Goal: Find specific page/section: Find specific page/section

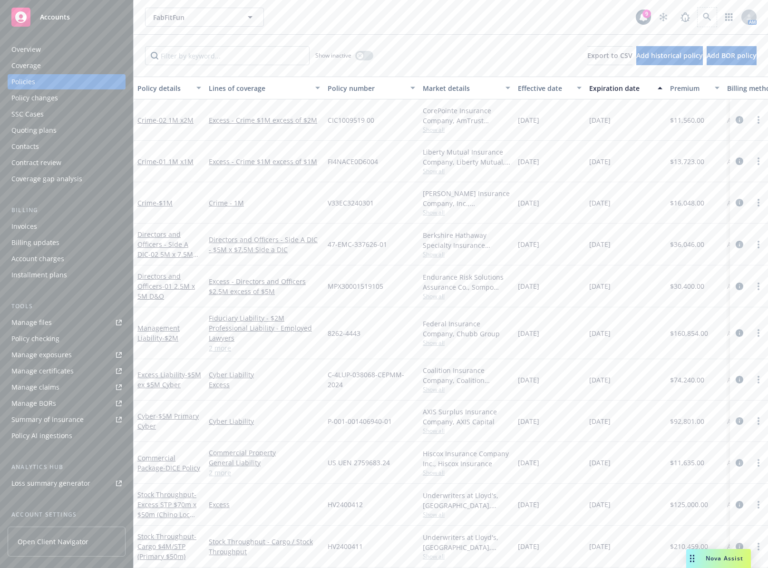
click at [697, 10] on span at bounding box center [706, 17] width 19 height 19
click at [697, 10] on link at bounding box center [706, 17] width 19 height 19
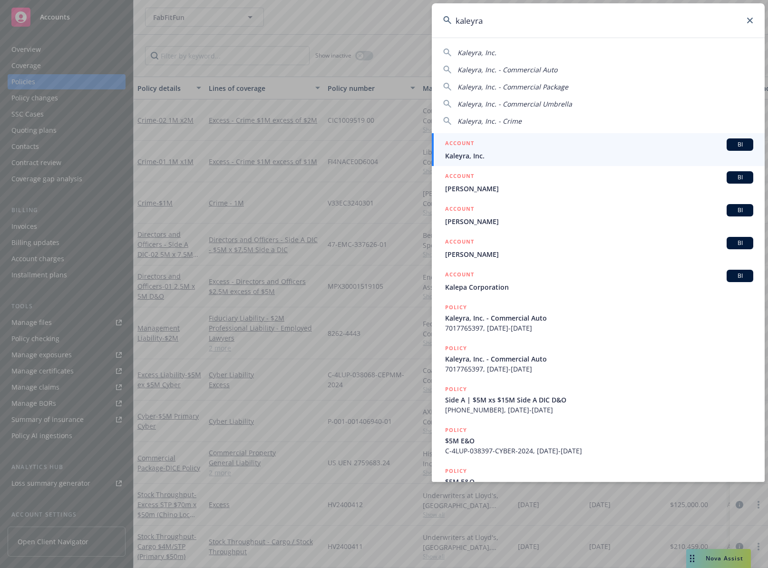
type input "kaleyra"
click at [509, 145] on div "ACCOUNT BI" at bounding box center [599, 144] width 308 height 12
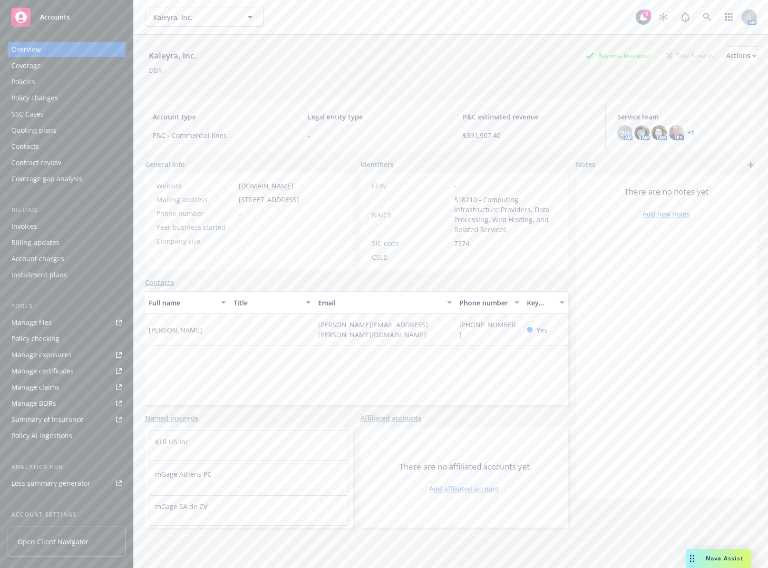
click at [69, 321] on link "Manage files" at bounding box center [67, 322] width 118 height 15
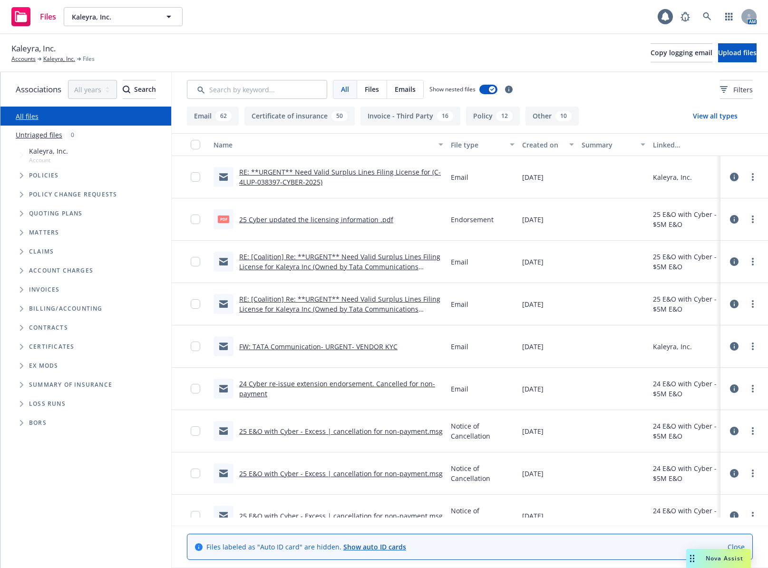
click at [58, 154] on span "Kaleyra, Inc." at bounding box center [48, 151] width 39 height 10
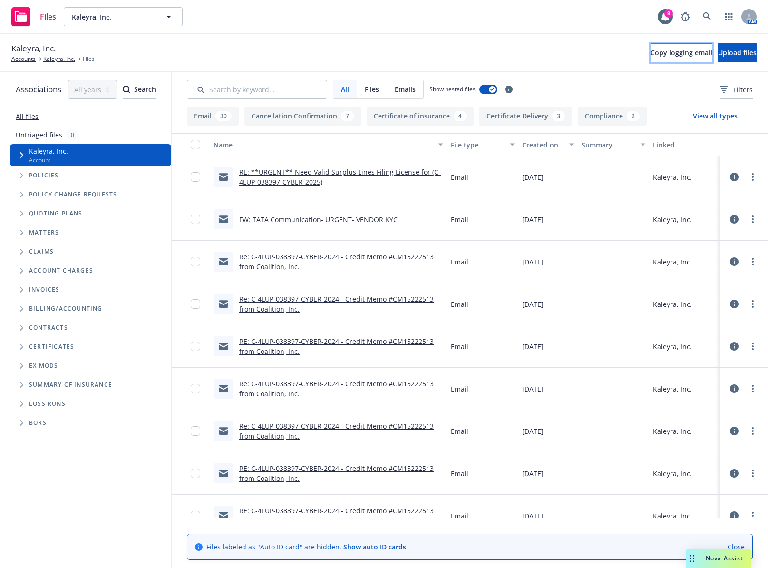
click at [665, 53] on span "Copy logging email" at bounding box center [681, 52] width 62 height 9
click at [347, 60] on div "Kaleyra, Inc. Accounts Kaleyra, Inc. Files Copy logging email Upload files" at bounding box center [383, 52] width 745 height 21
click at [703, 19] on icon at bounding box center [707, 16] width 9 height 9
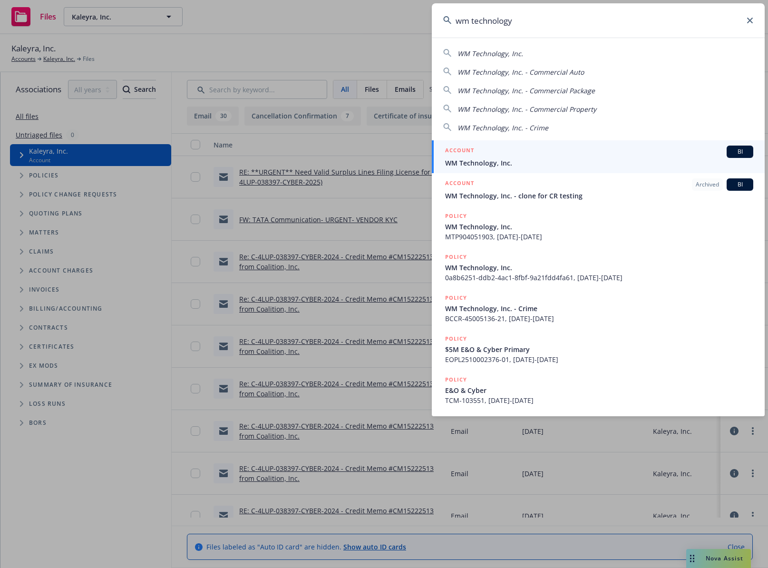
type input "wm technology"
click at [549, 149] on div "ACCOUNT BI" at bounding box center [599, 151] width 308 height 12
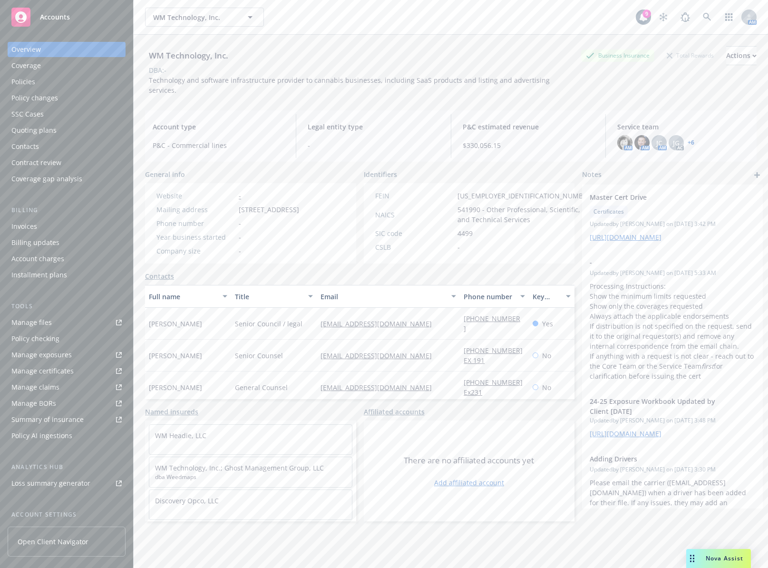
click at [77, 323] on link "Manage files" at bounding box center [67, 322] width 118 height 15
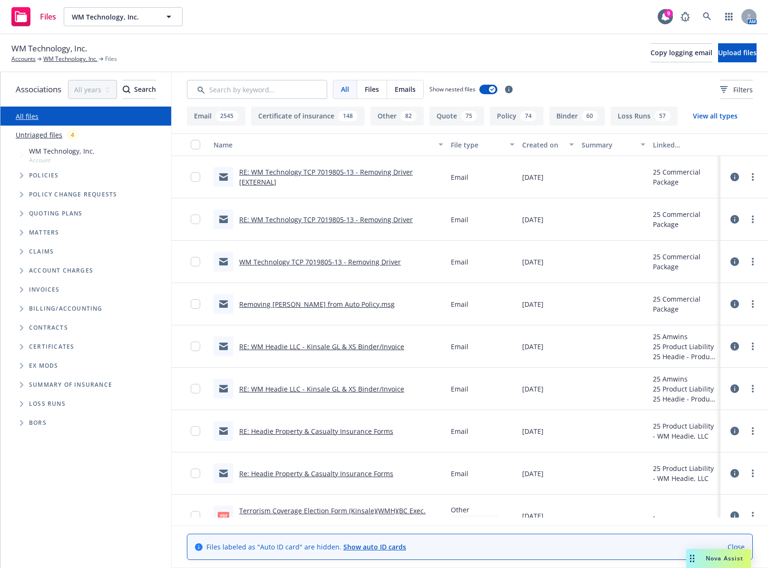
click at [24, 179] on span "Tree Example" at bounding box center [21, 175] width 15 height 15
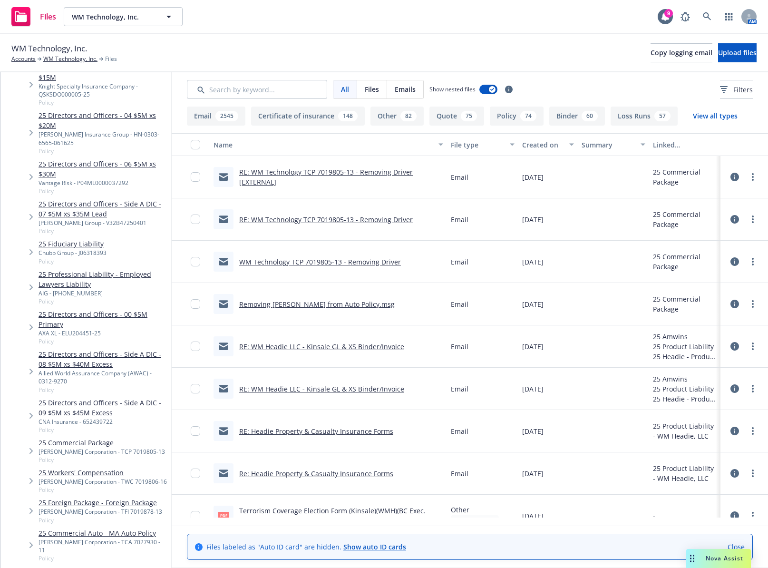
scroll to position [364, 0]
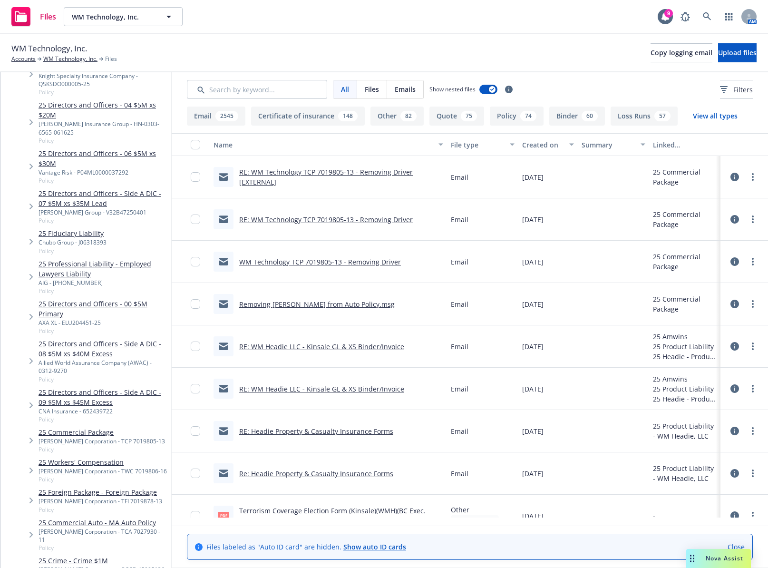
click at [125, 457] on link "25 Workers' Compensation" at bounding box center [103, 462] width 128 height 10
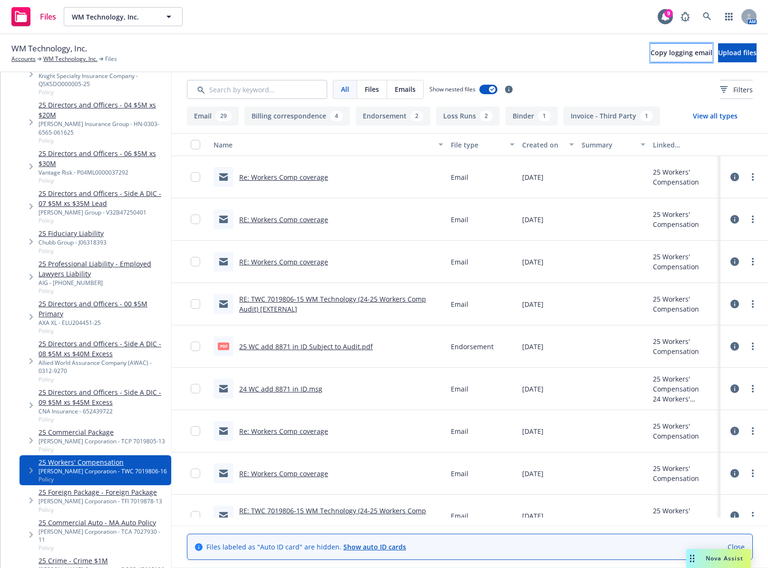
click at [650, 55] on span "Copy logging email" at bounding box center [681, 52] width 62 height 9
drag, startPoint x: 378, startPoint y: 51, endPoint x: 356, endPoint y: 60, distance: 24.1
click at [378, 51] on div "WM Technology, Inc. Accounts WM Technology, Inc. Files Copy logging email Uploa…" at bounding box center [383, 52] width 745 height 21
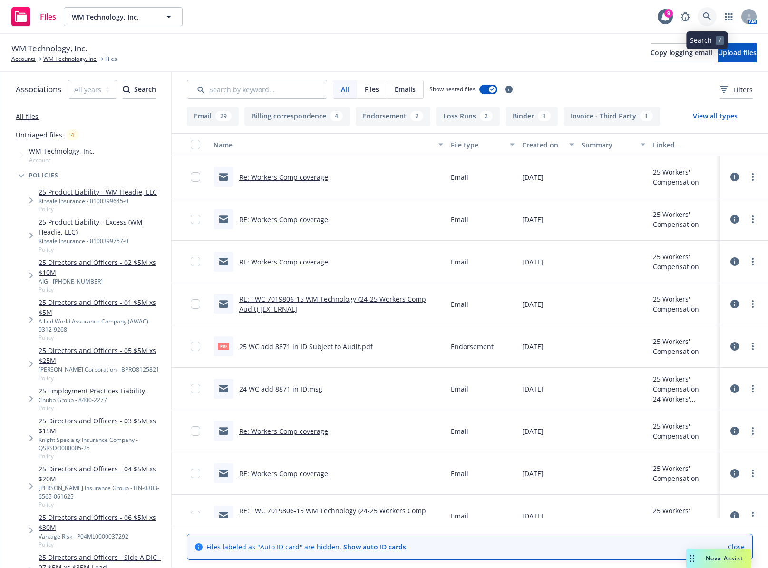
click at [710, 19] on icon at bounding box center [707, 16] width 8 height 8
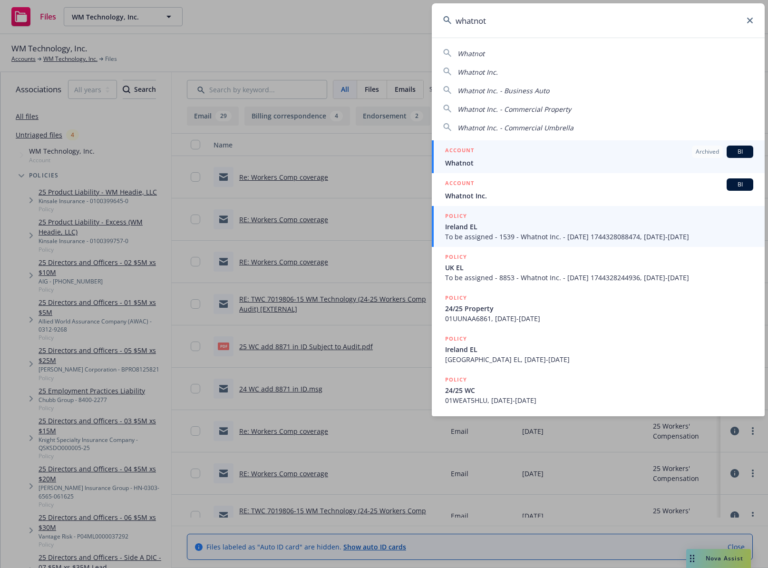
type input "whatnot"
click at [548, 206] on link "POLICY Ireland EL To be assigned - 1539 - Whatnot Inc. - 04/10/2025 17443280884…" at bounding box center [598, 226] width 333 height 41
